Goal: Transaction & Acquisition: Purchase product/service

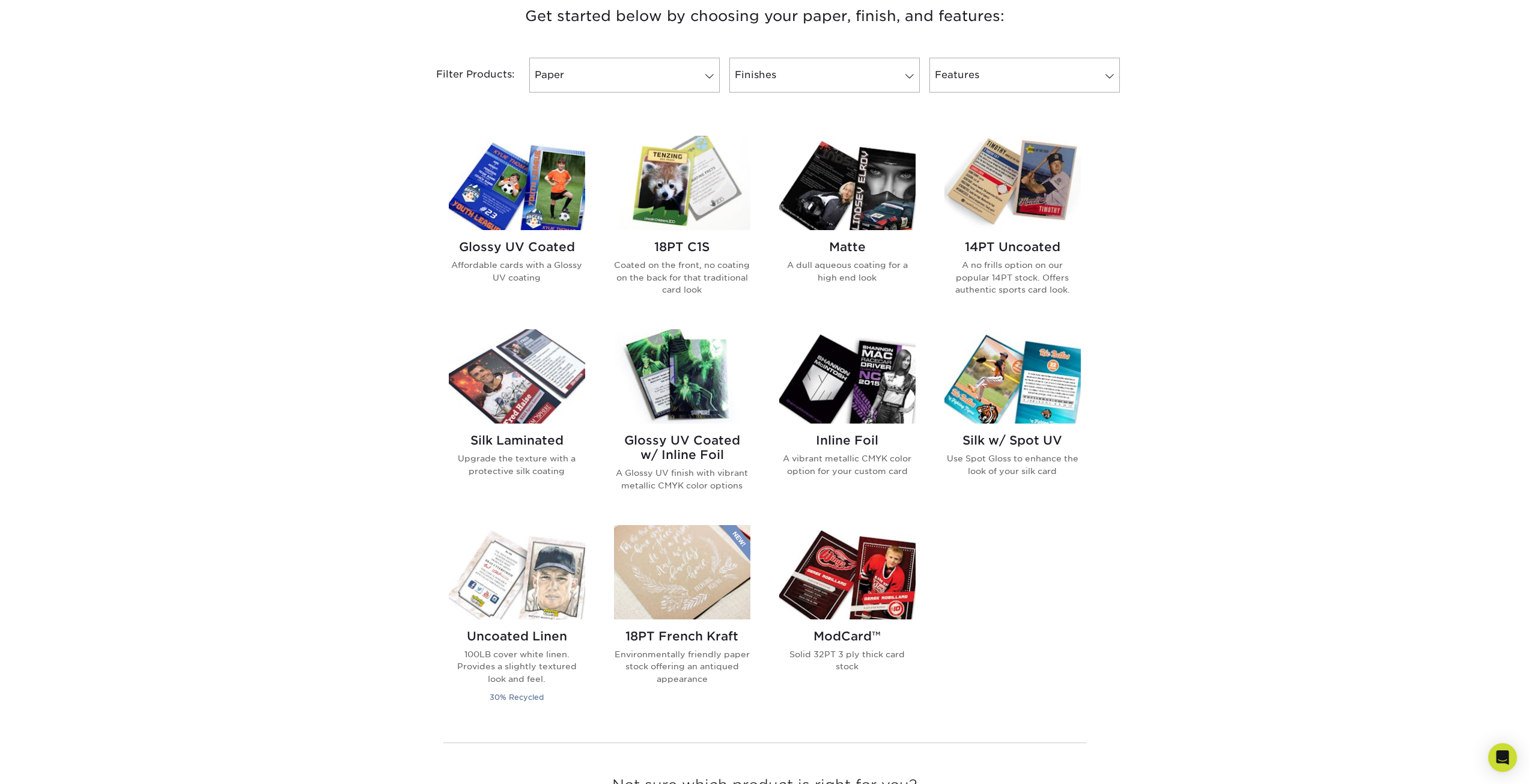
scroll to position [481, 0]
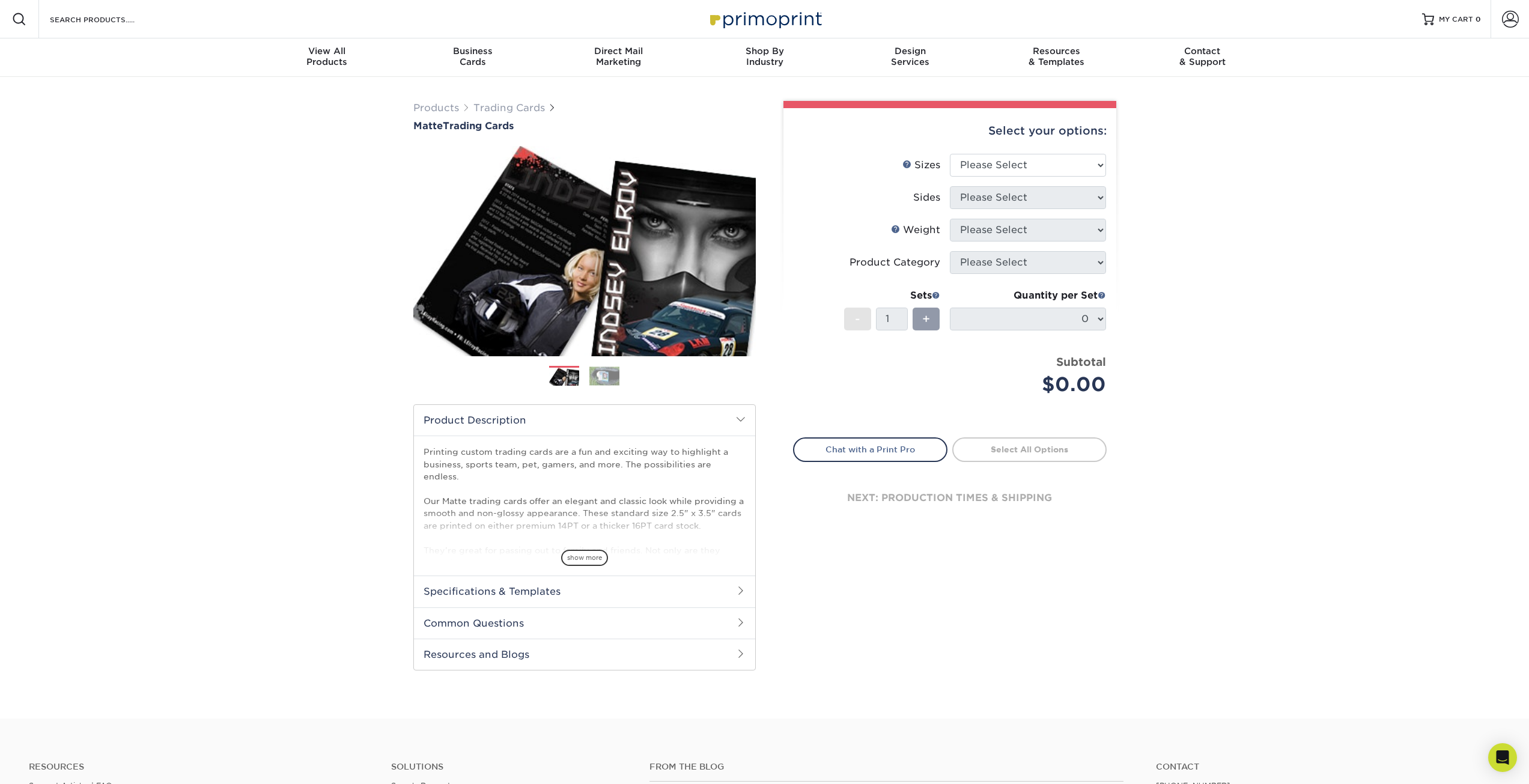
click at [603, 375] on img at bounding box center [604, 376] width 30 height 19
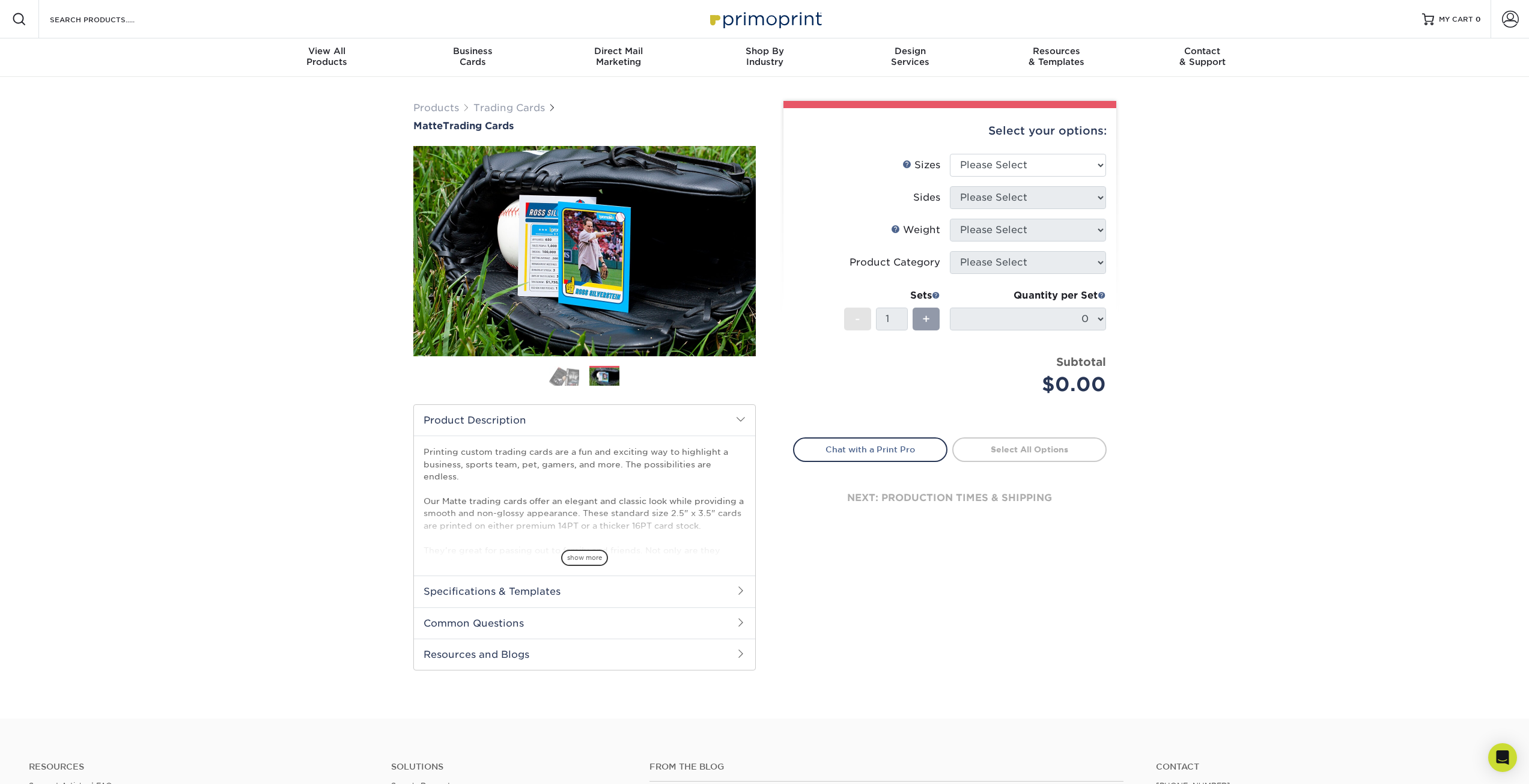
click at [572, 377] on img at bounding box center [564, 375] width 30 height 21
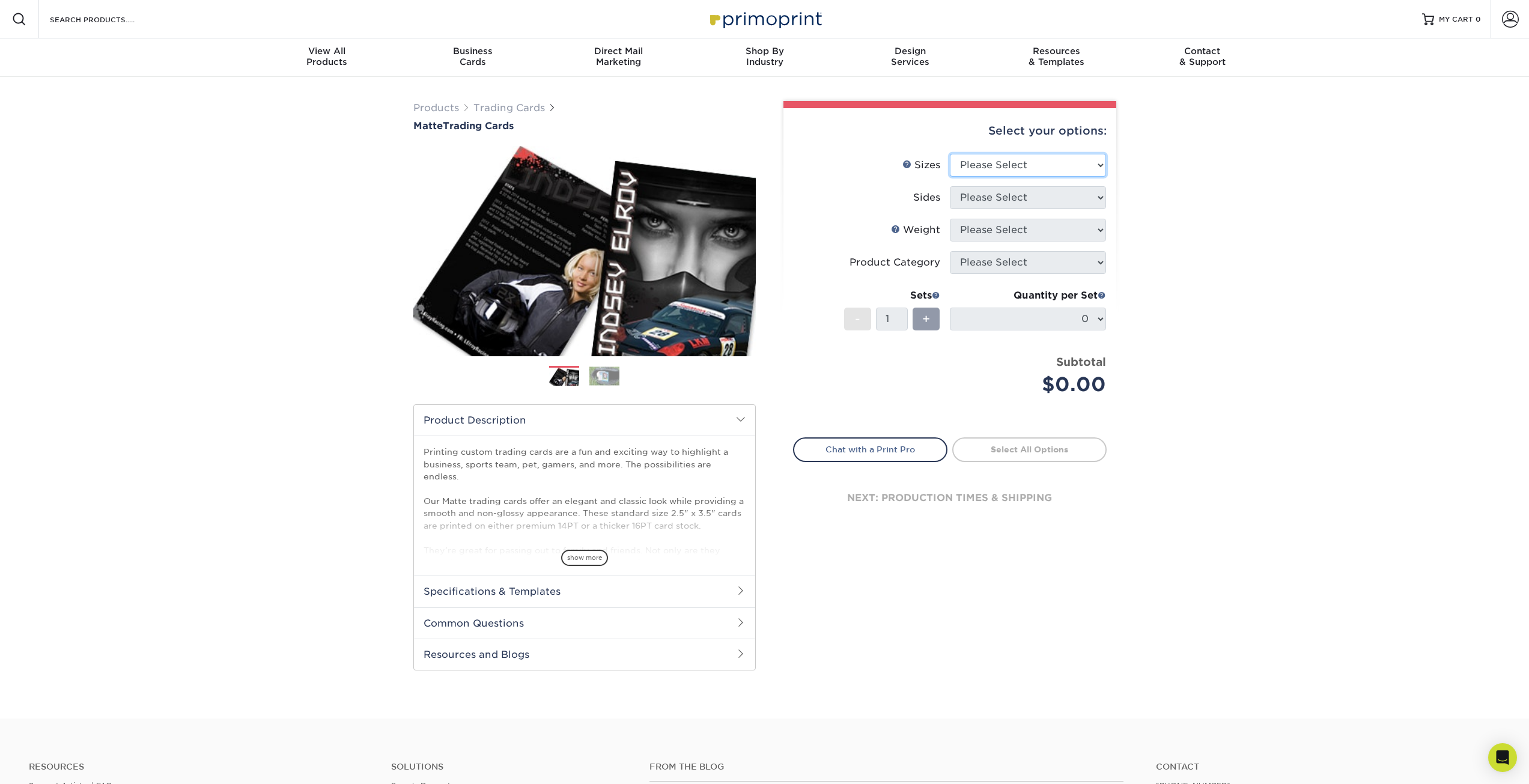
click at [1015, 158] on select "Please Select 2.5" x 3.5"" at bounding box center [1027, 165] width 156 height 23
select select "2.50x3.50"
click at [949, 154] on select "Please Select 2.5" x 3.5"" at bounding box center [1027, 165] width 156 height 23
click at [998, 196] on select "Please Select Print Both Sides Print Front Only" at bounding box center [1027, 198] width 156 height 23
select select "32d3c223-f82c-492b-b915-ba065a00862f"
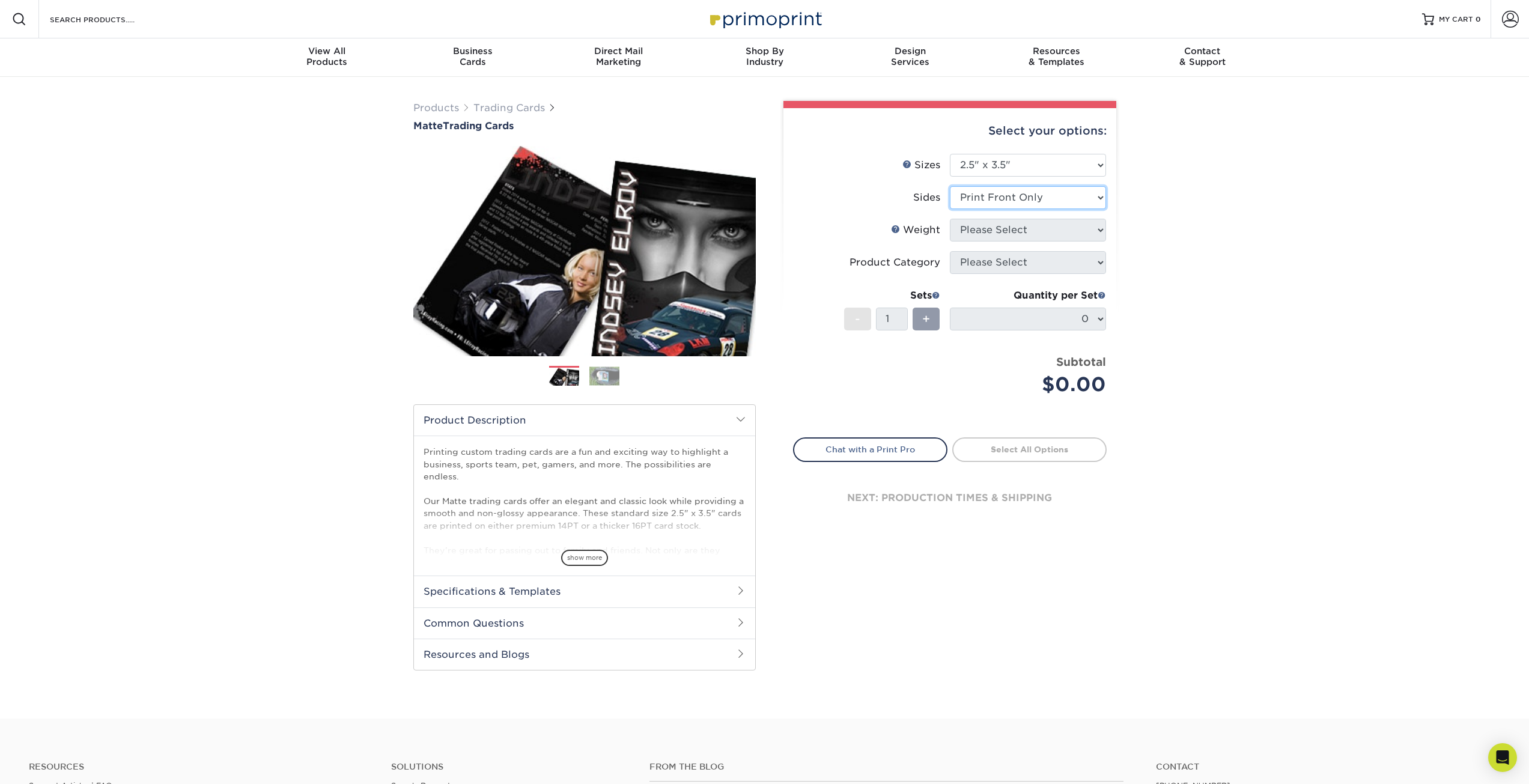
click at [949, 186] on select "Please Select Print Both Sides Print Front Only" at bounding box center [1027, 198] width 156 height 23
click at [1024, 231] on select "Please Select 16PT 14PT" at bounding box center [1027, 230] width 156 height 23
select select "16PT"
click at [949, 219] on select "Please Select 16PT 14PT" at bounding box center [1027, 230] width 156 height 23
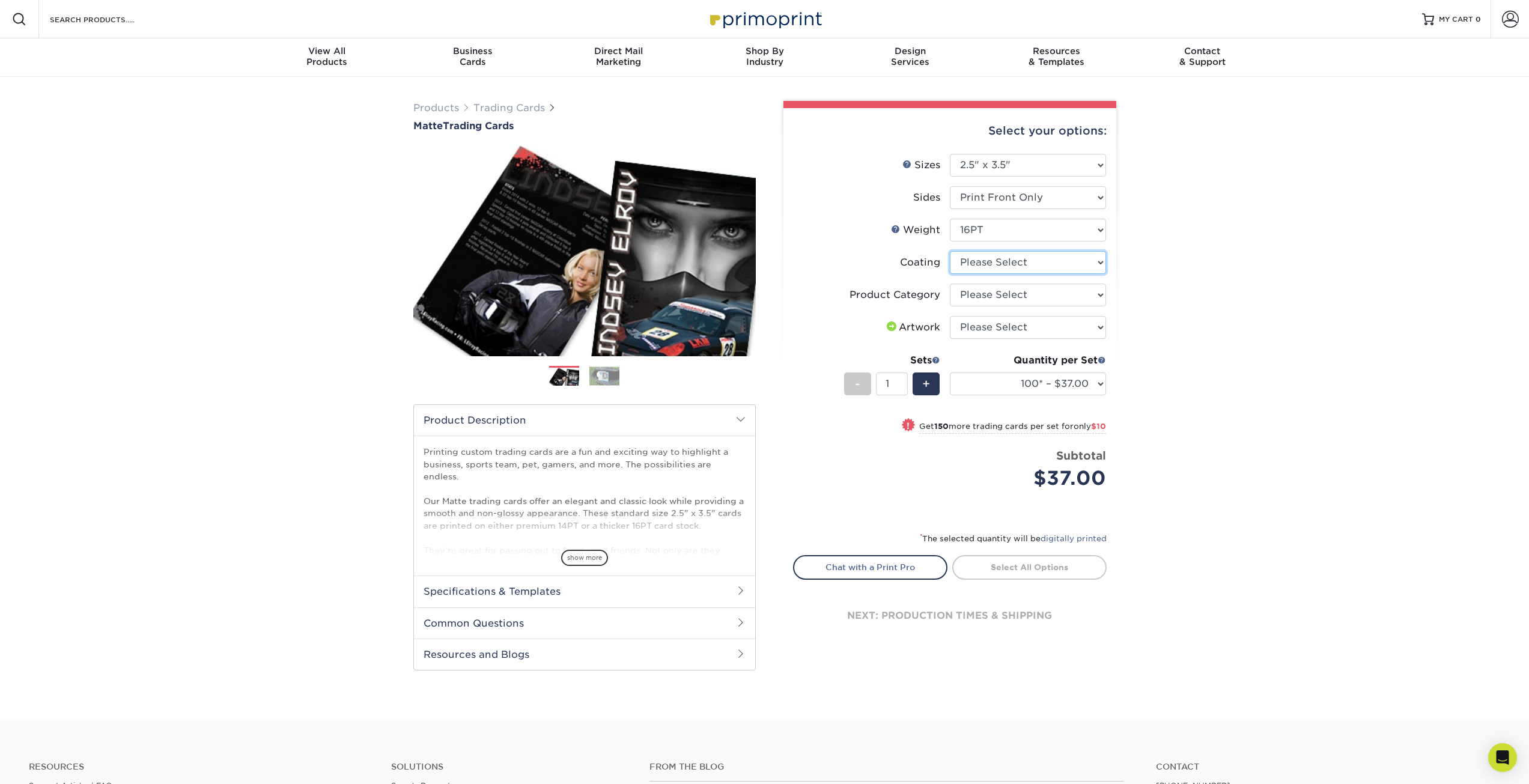
click at [1000, 262] on select at bounding box center [1027, 262] width 156 height 23
select select "121bb7b5-3b4d-429f-bd8d-bbf80e953313"
click at [949, 251] on select at bounding box center [1027, 262] width 156 height 23
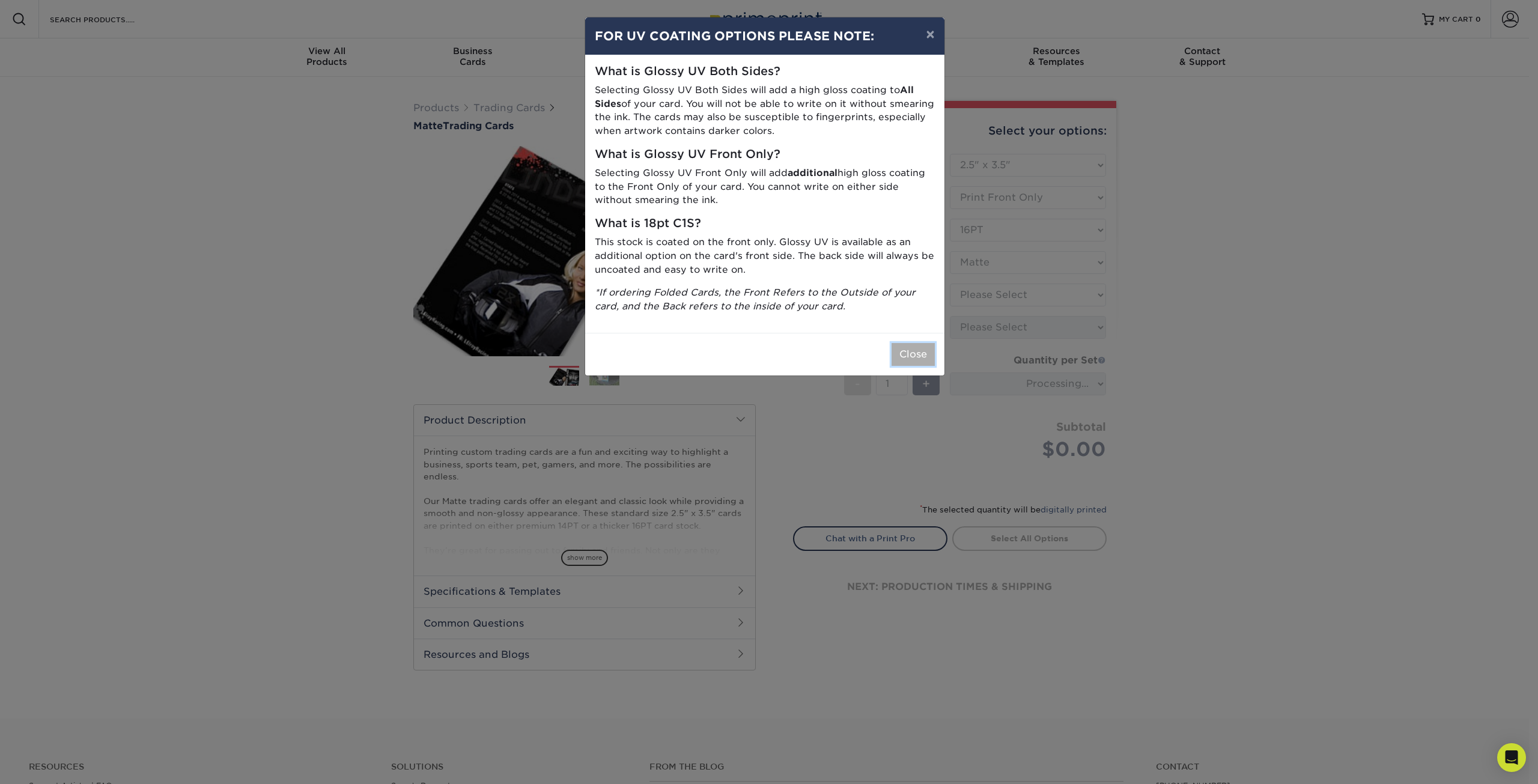
click at [911, 360] on button "Close" at bounding box center [913, 354] width 43 height 23
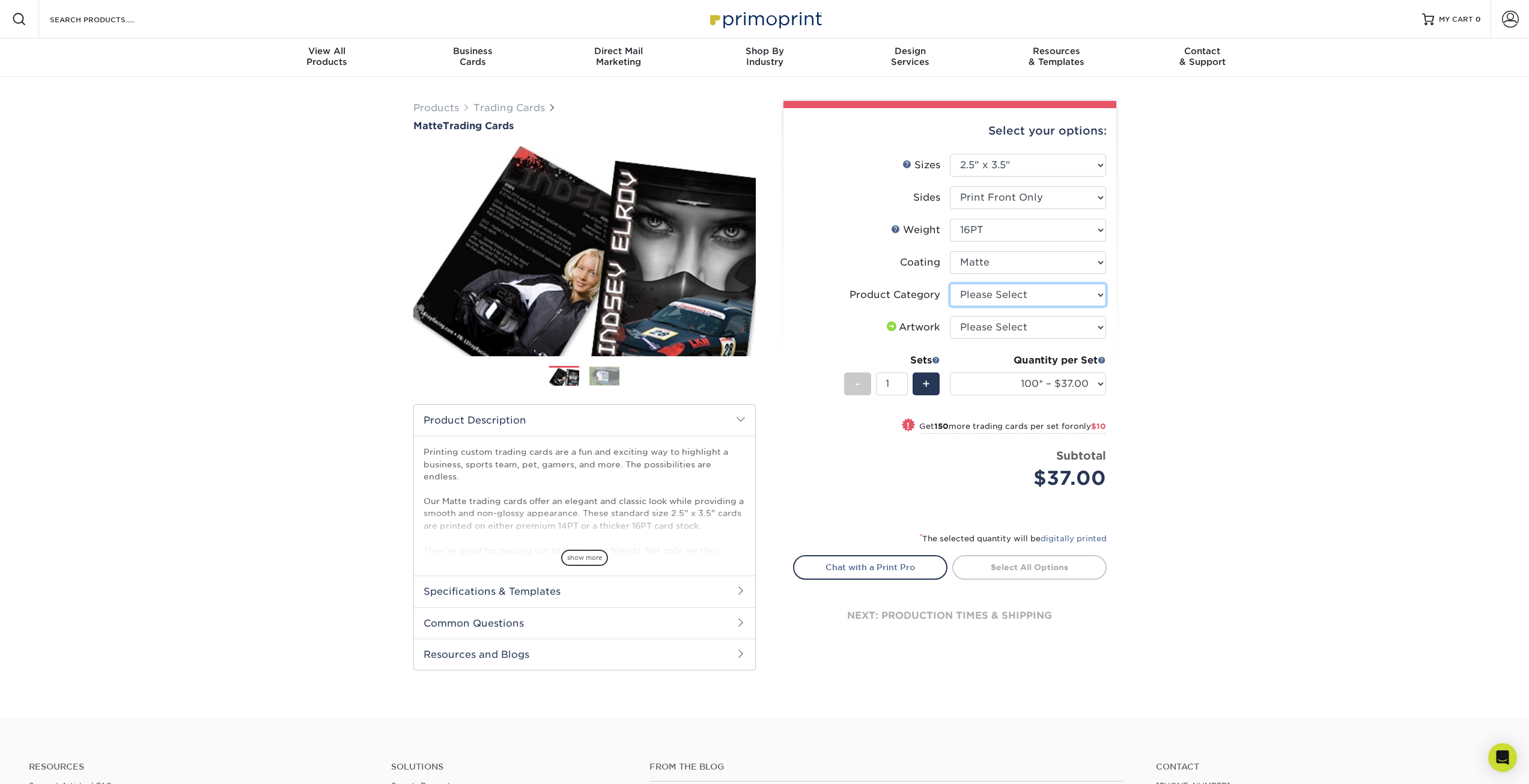
click at [994, 298] on select "Please Select Trading Cards" at bounding box center [1027, 295] width 156 height 23
select select "c2f9bce9-36c2-409d-b101-c29d9d031e18"
click at [949, 284] on select "Please Select Trading Cards" at bounding box center [1027, 295] width 156 height 23
click at [990, 324] on select "Please Select I will upload files I need a design - $100" at bounding box center [1027, 327] width 156 height 23
select select "upload"
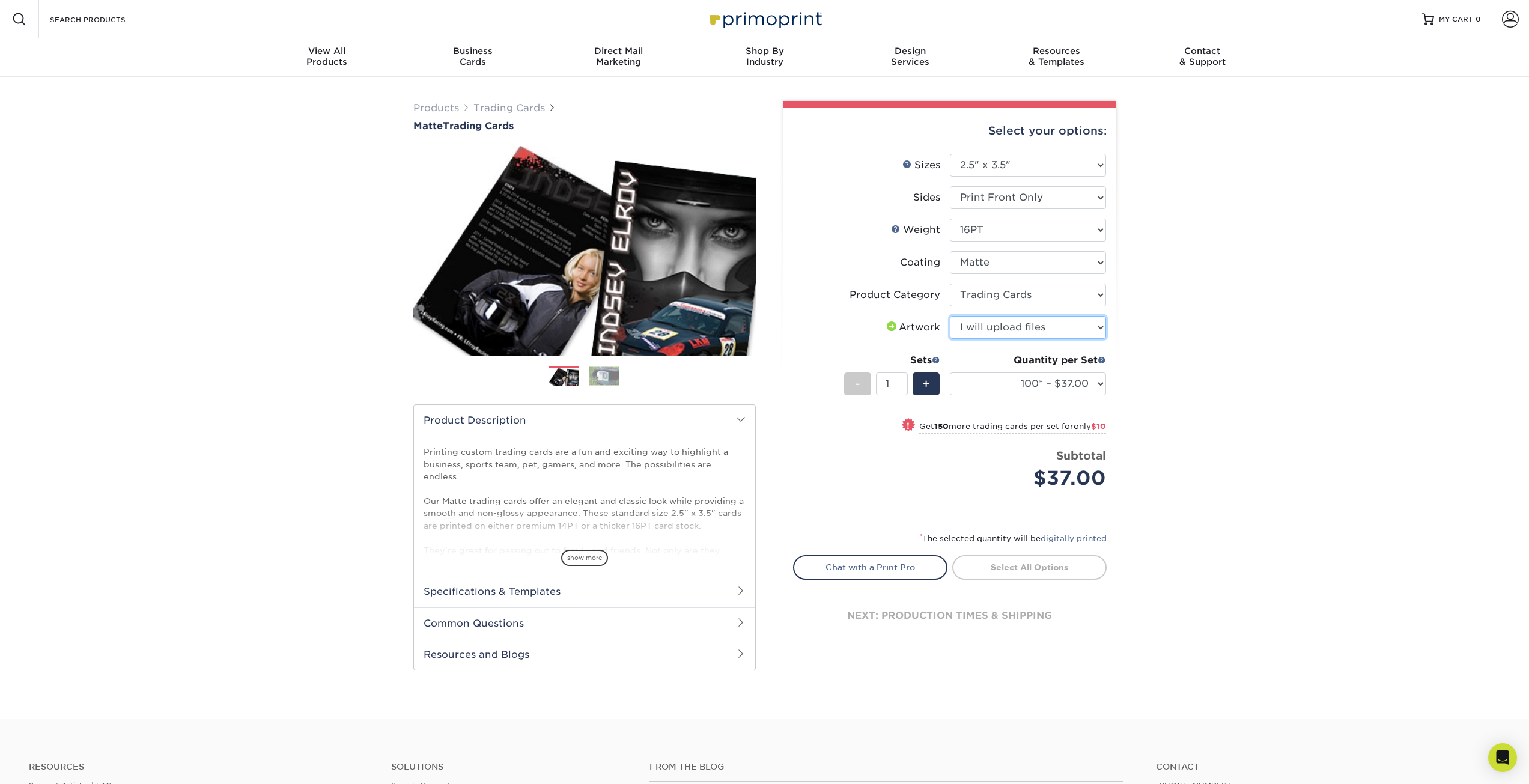
click at [949, 316] on select "Please Select I will upload files I need a design - $100" at bounding box center [1027, 327] width 156 height 23
click at [983, 566] on link "Proceed to Shipping" at bounding box center [1029, 565] width 155 height 22
type input "Set 1"
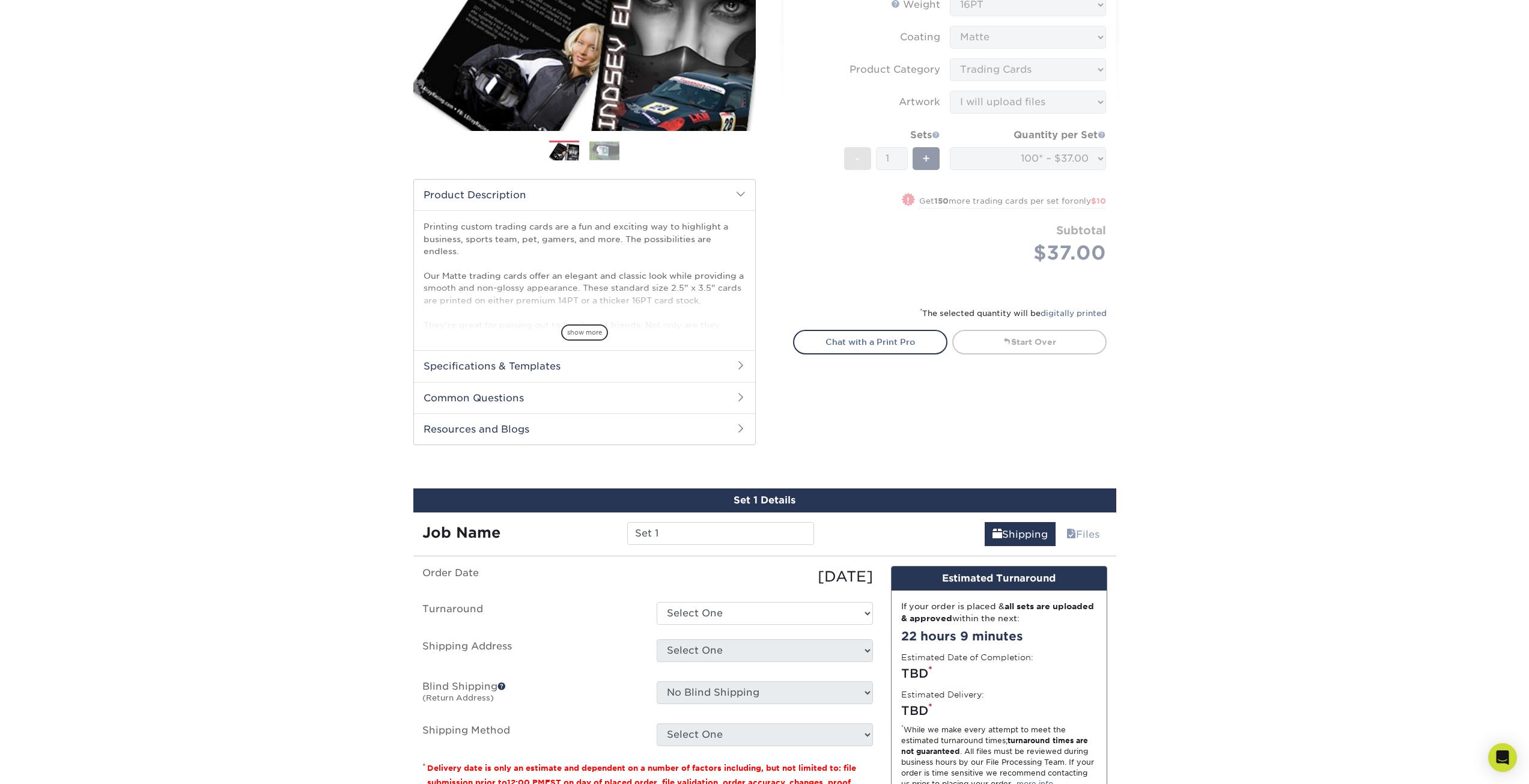
scroll to position [191, 0]
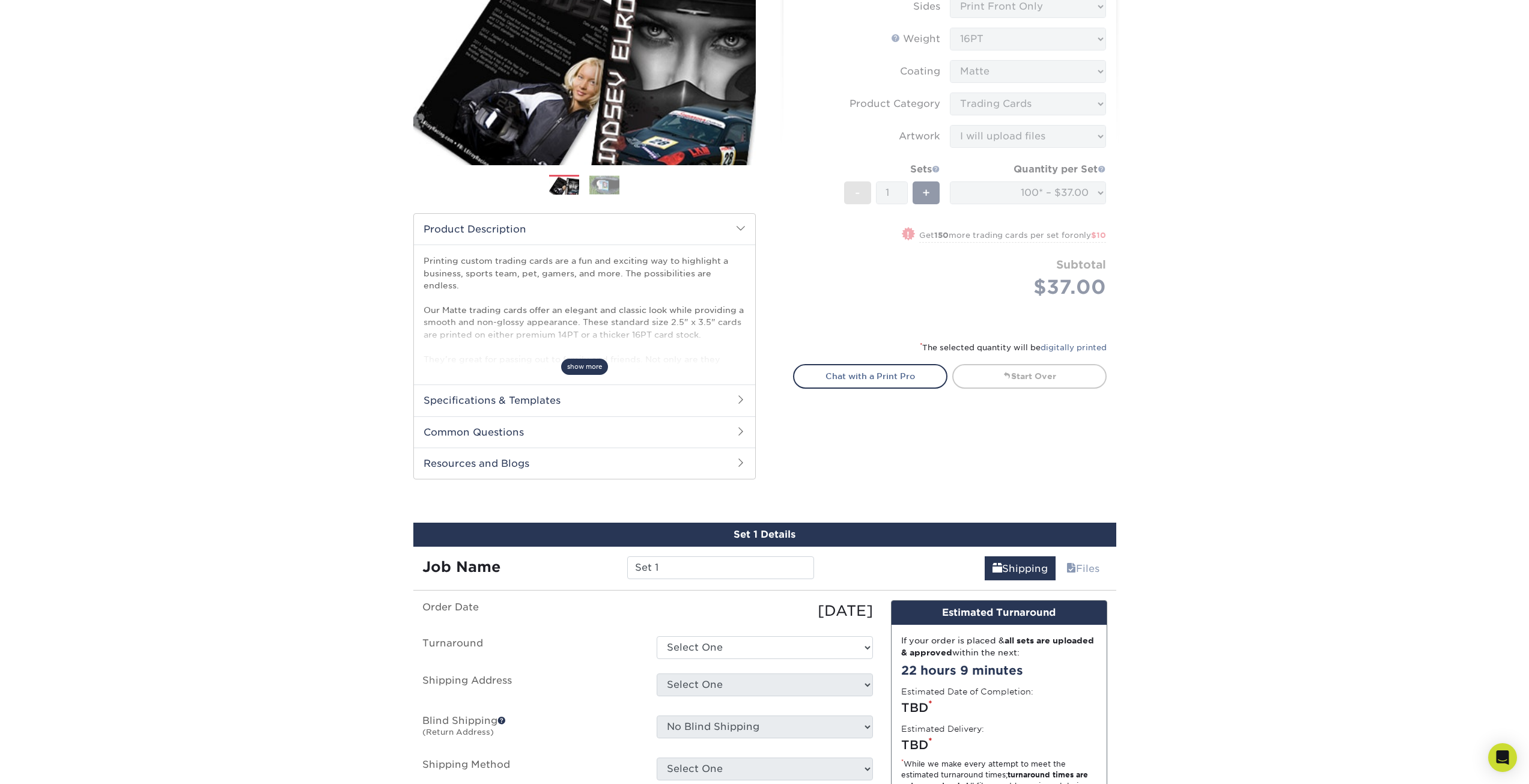
click at [592, 366] on span "show more" at bounding box center [584, 366] width 47 height 16
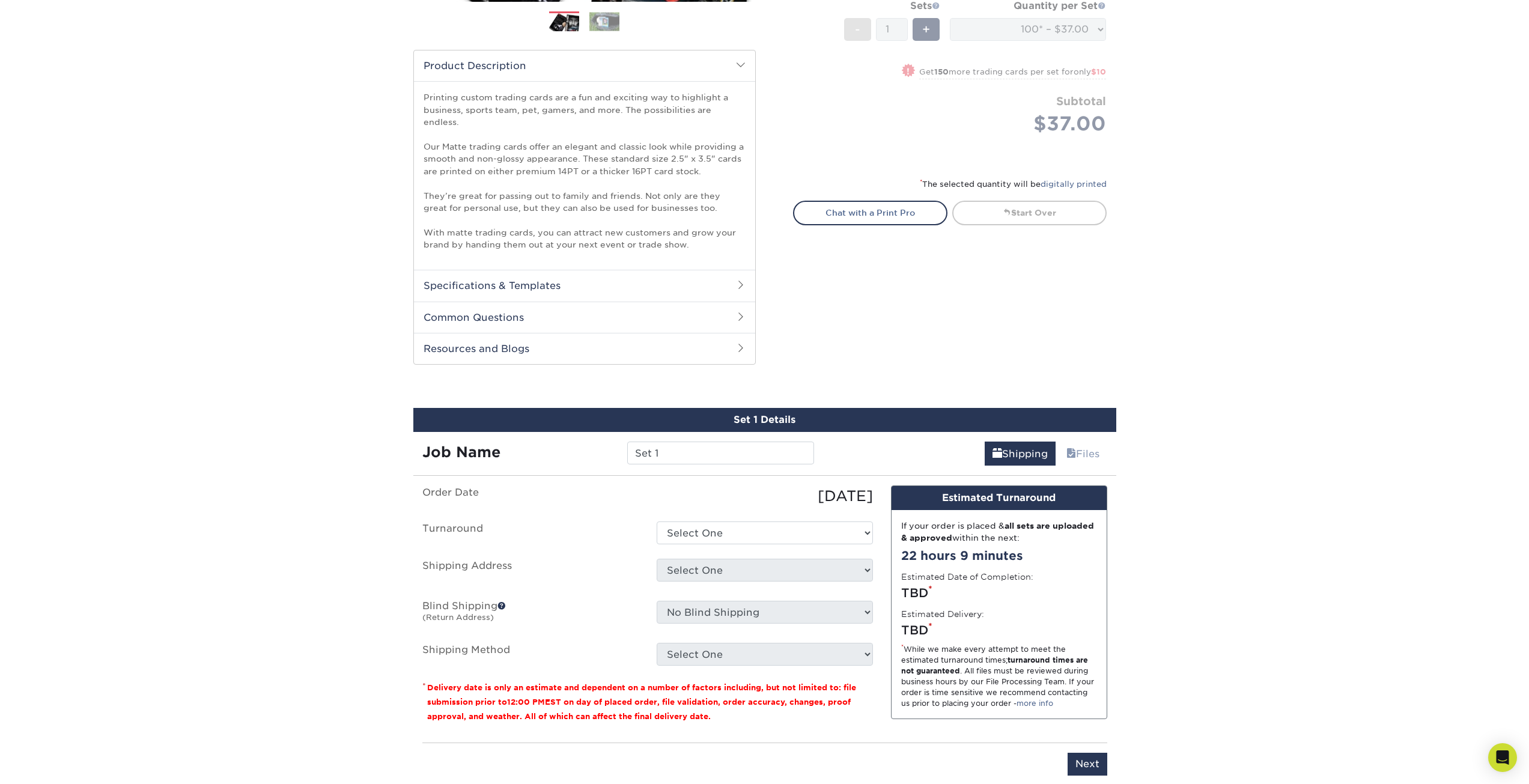
scroll to position [371, 0]
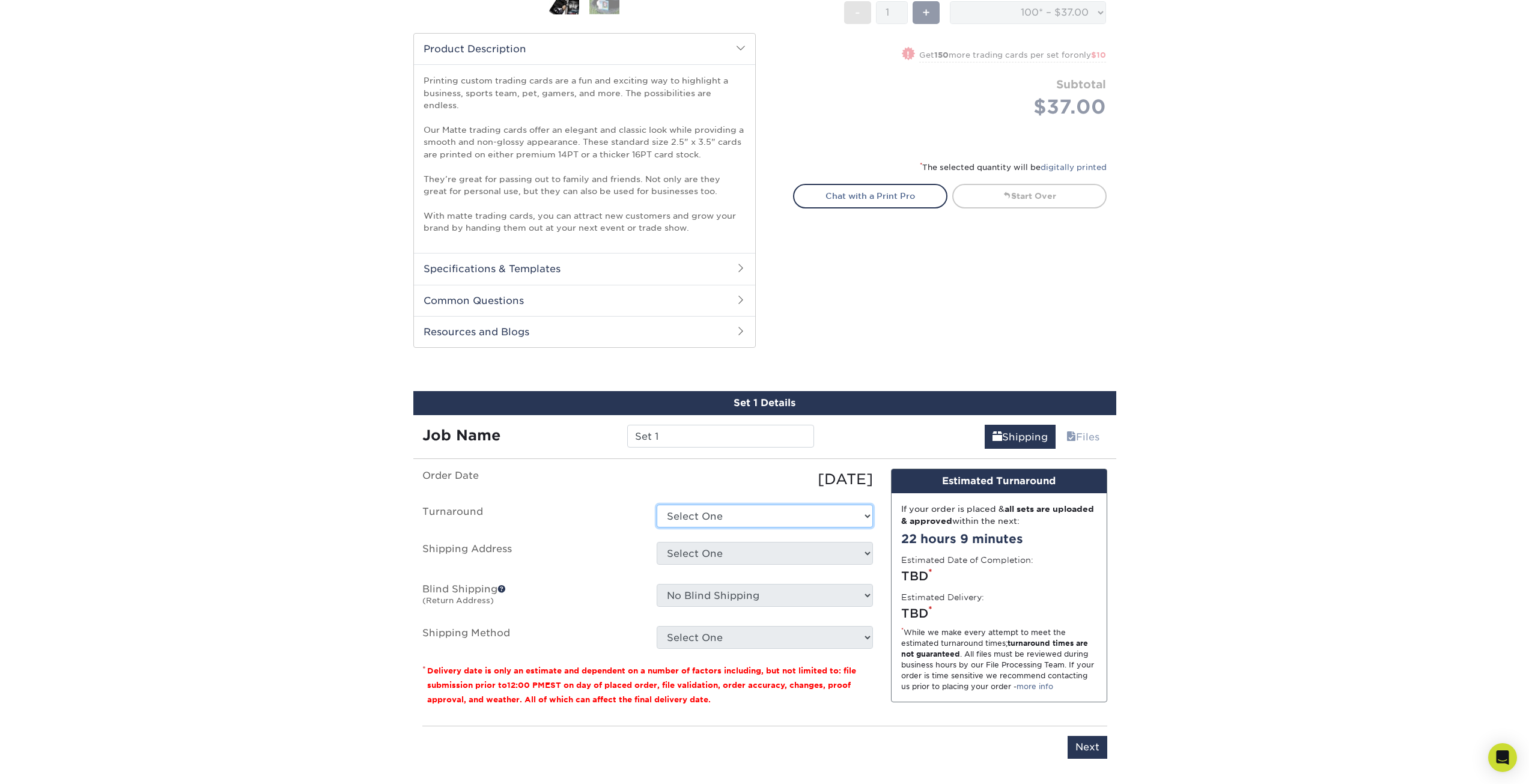
click at [742, 504] on select "Select One 2-4 Business Days 2 Day Next Business Day" at bounding box center [764, 516] width 217 height 23
select select "a698017f-640b-4956-b106-a88c02c41331"
click at [656, 504] on select "Select One 2-4 Business Days 2 Day Next Business Day" at bounding box center [764, 516] width 217 height 23
click at [753, 510] on select "Select One 2-4 Business Days 2 Day Next Business Day" at bounding box center [764, 516] width 217 height 23
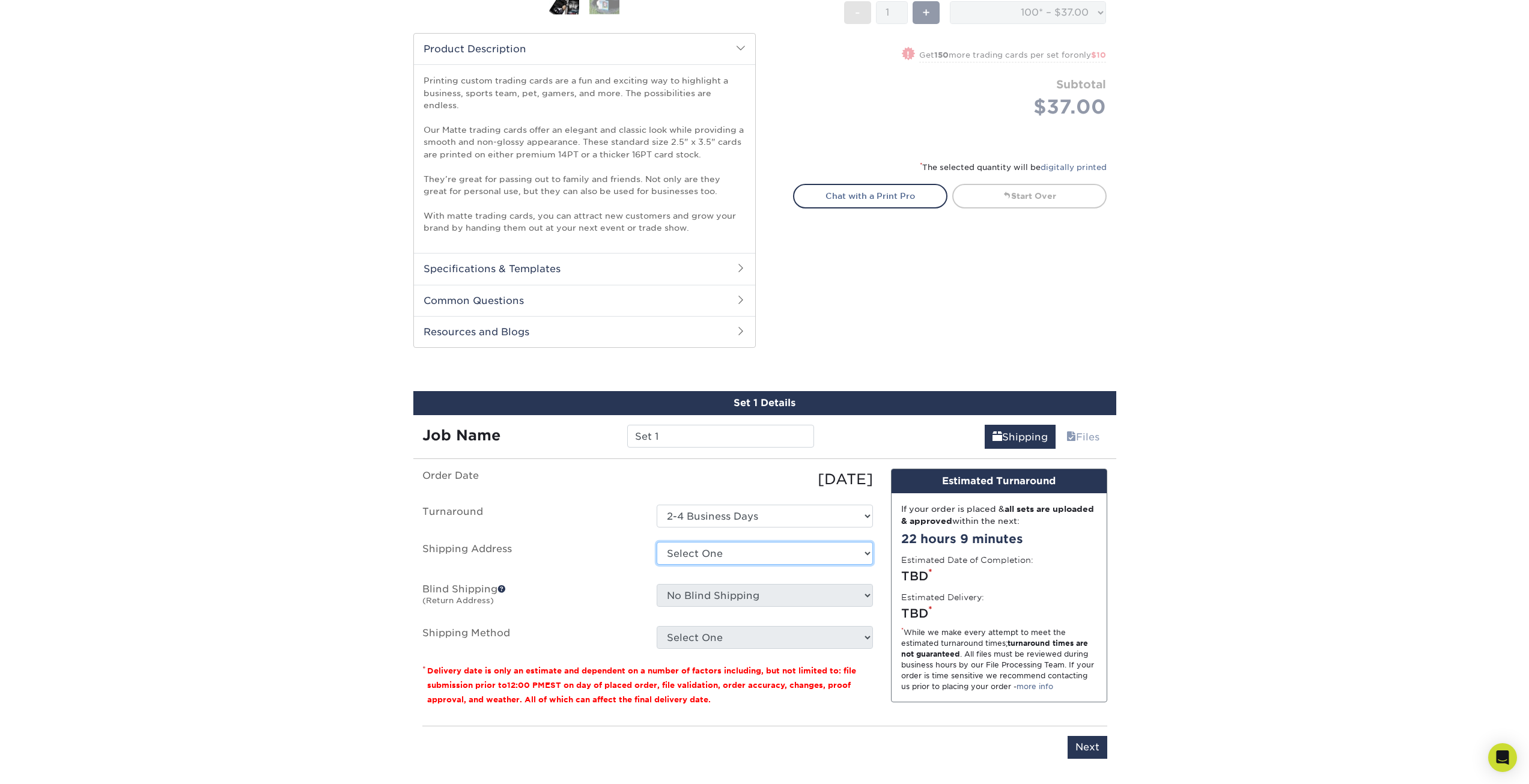
click at [737, 545] on select "Select One + Add New Address - Login" at bounding box center [764, 553] width 217 height 23
click at [641, 521] on ul "Order Date [DATE] [GEOGRAPHIC_DATA] Select One 2-4 Business Days 2 Day Next Bus…" at bounding box center [648, 559] width 450 height 180
click at [1072, 431] on span at bounding box center [1071, 436] width 9 height 11
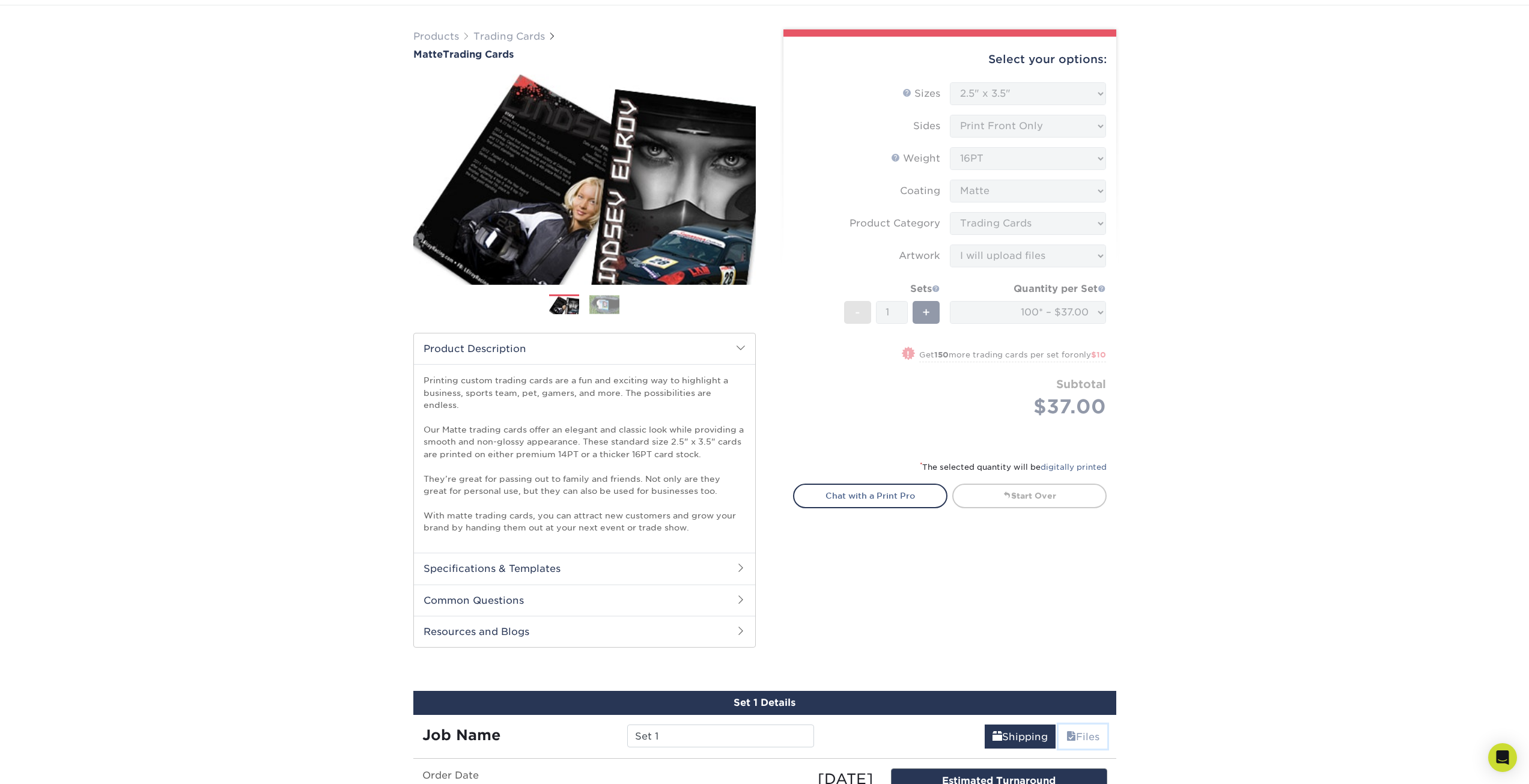
scroll to position [0, 0]
